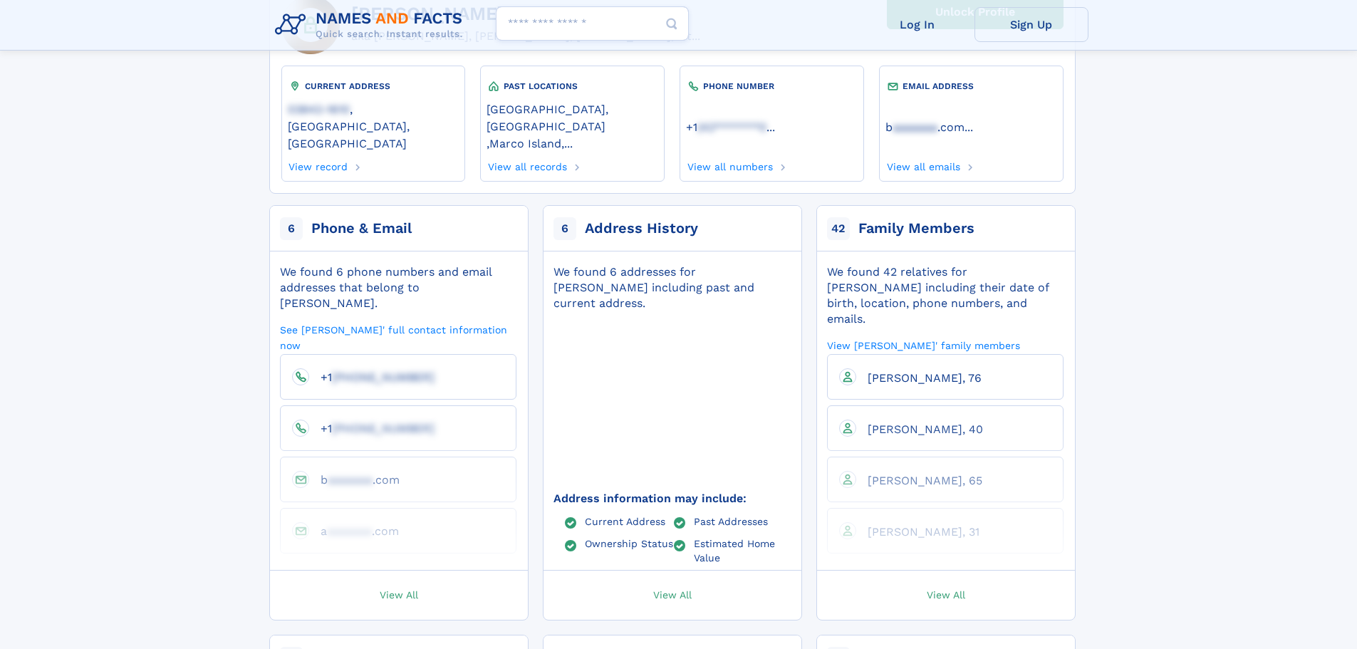
scroll to position [71, 0]
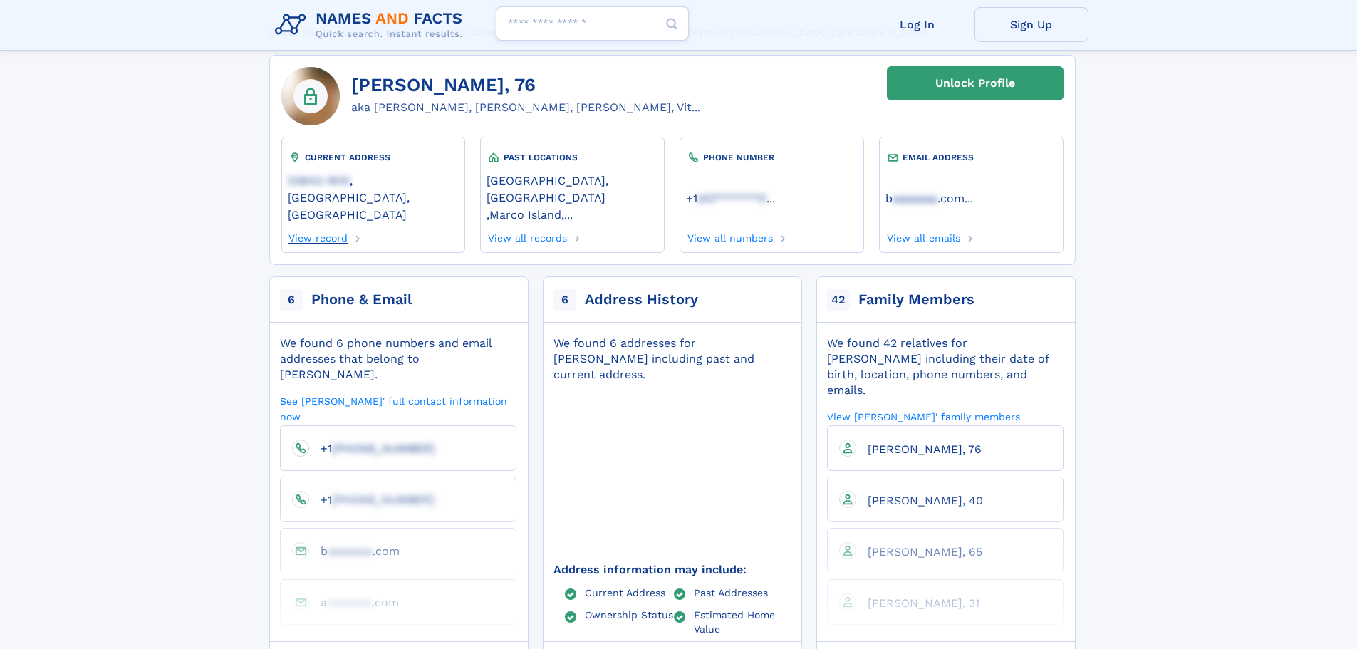
click at [336, 228] on link "View record" at bounding box center [318, 236] width 61 height 16
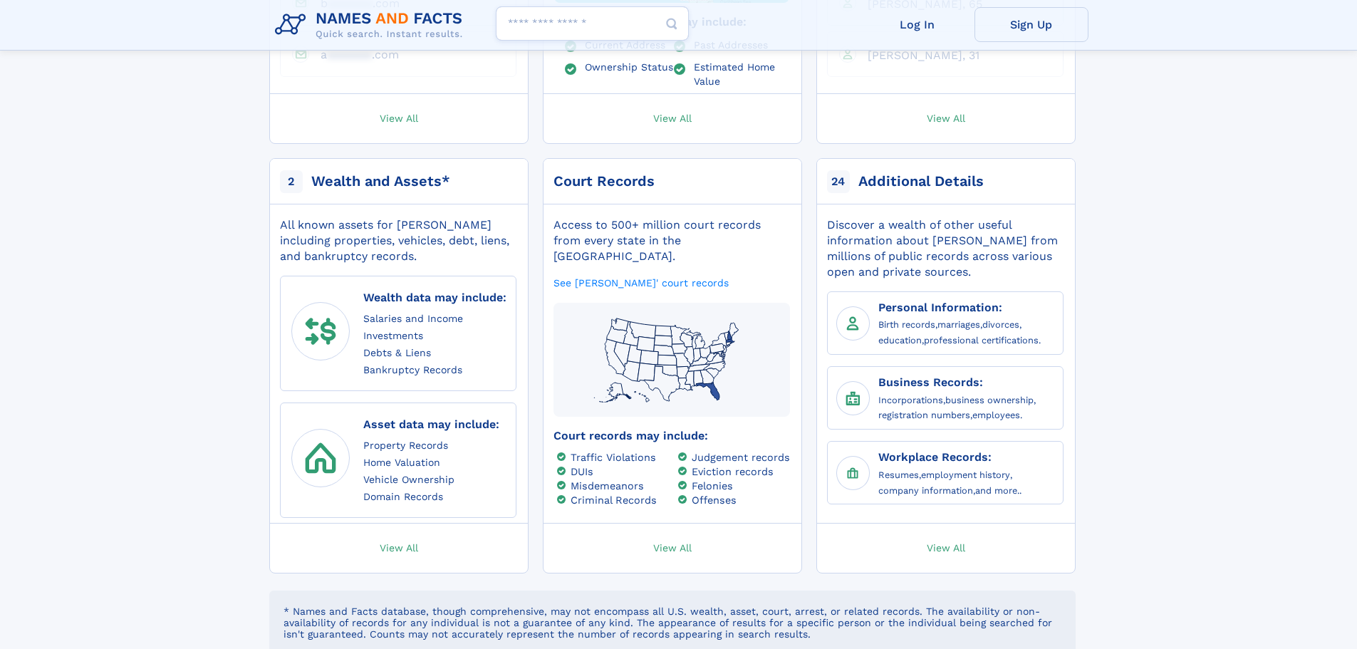
scroll to position [641, 0]
